Goal: Navigation & Orientation: Find specific page/section

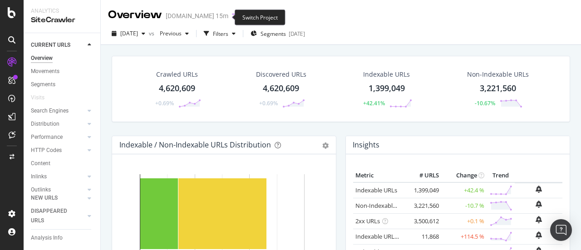
click at [232, 19] on icon "arrow-right-arrow-left" at bounding box center [234, 16] width 5 height 6
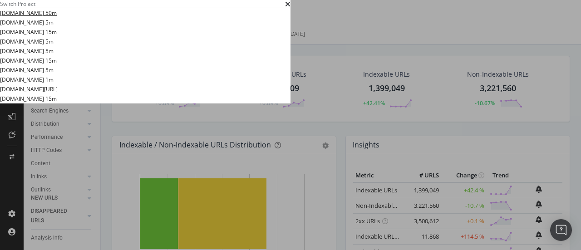
click at [57, 18] on link "[DOMAIN_NAME] 50m" at bounding box center [28, 13] width 57 height 10
